Goal: Transaction & Acquisition: Subscribe to service/newsletter

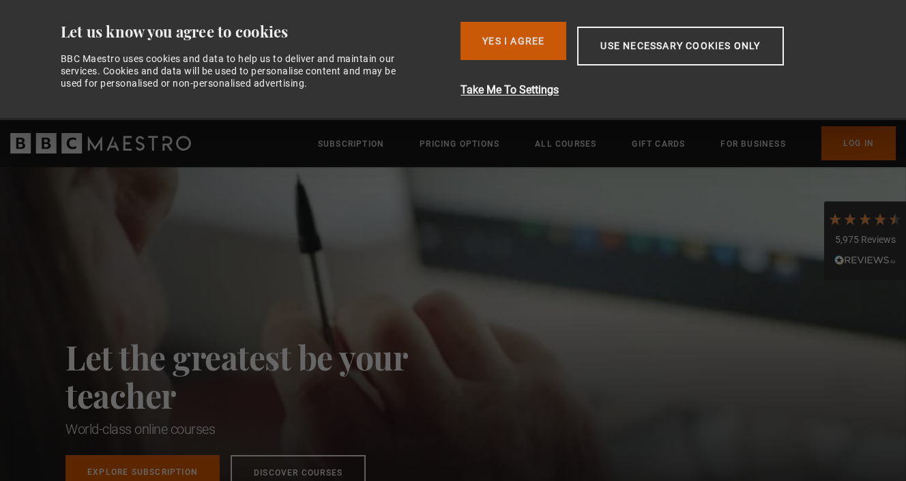
click at [497, 39] on button "Yes I Agree" at bounding box center [514, 41] width 106 height 38
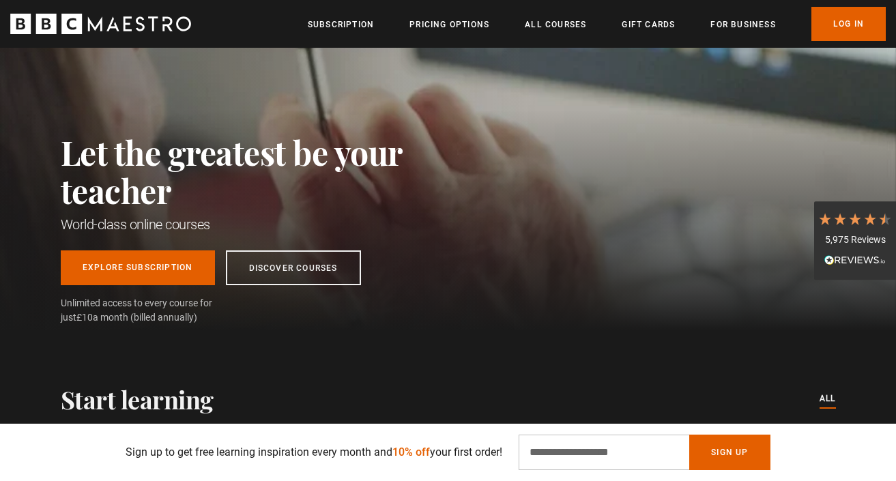
scroll to position [86, 0]
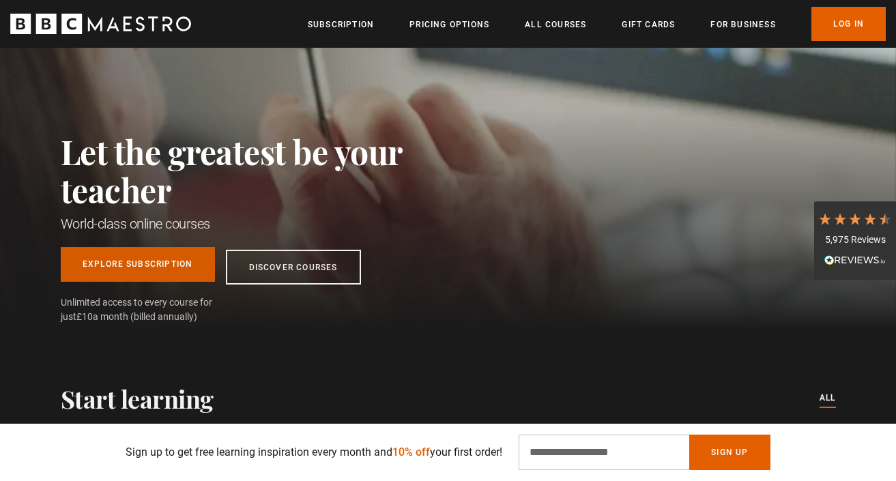
click at [137, 270] on link "Explore Subscription" at bounding box center [138, 264] width 154 height 35
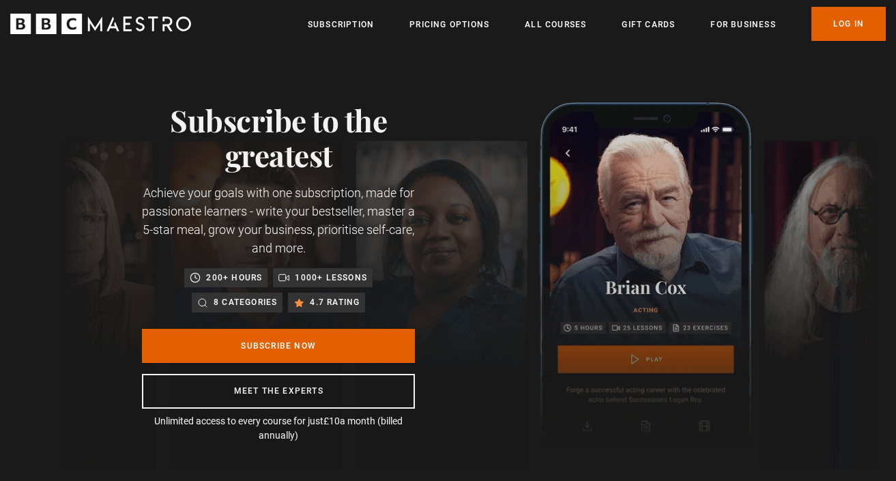
scroll to position [0, 179]
click at [845, 19] on link "Log In" at bounding box center [848, 24] width 74 height 34
